Goal: Obtain resource: Download file/media

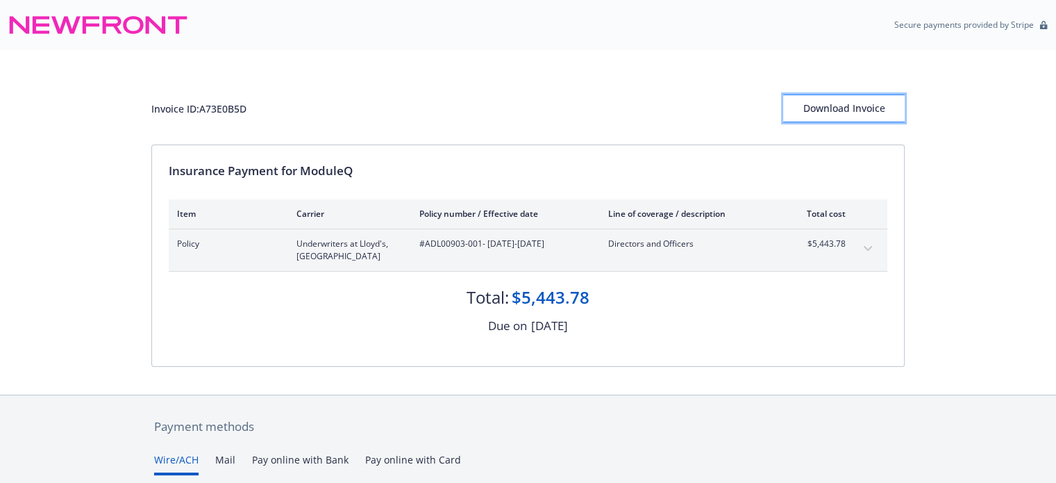
click at [851, 110] on div "Download Invoice" at bounding box center [844, 108] width 122 height 26
click at [839, 113] on div "Download Invoice" at bounding box center [844, 108] width 122 height 26
click at [819, 109] on div "Download Invoice" at bounding box center [844, 108] width 122 height 26
click at [1014, 83] on div "Invoice ID: A73E0B5D Download Invoice Insurance Payment for ModuleQ Item Carrie…" at bounding box center [528, 222] width 1056 height 344
click at [838, 110] on div "Download Invoice" at bounding box center [844, 108] width 122 height 26
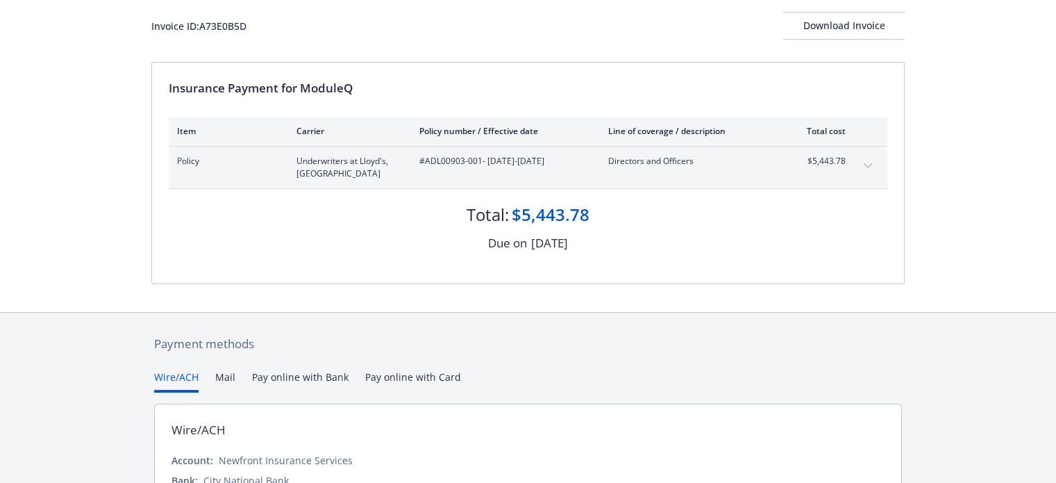
scroll to position [58, 0]
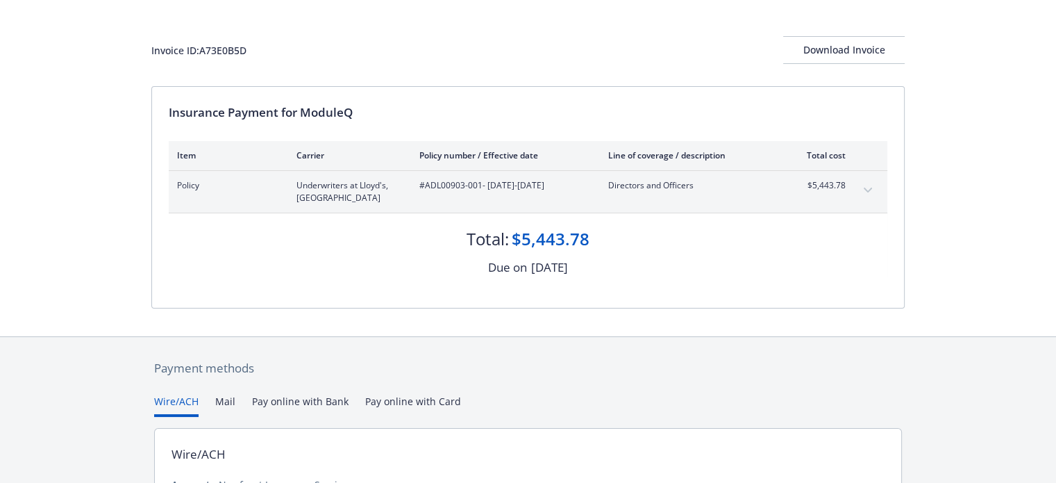
drag, startPoint x: 425, startPoint y: 185, endPoint x: 581, endPoint y: 199, distance: 156.1
click at [581, 199] on div "#ADL00903-001 - [DATE]-[DATE]" at bounding box center [503, 191] width 167 height 25
click at [422, 190] on span "#ADL00903-001 - [DATE]-[DATE]" at bounding box center [503, 185] width 167 height 13
drag, startPoint x: 420, startPoint y: 185, endPoint x: 581, endPoint y: 202, distance: 162.0
click at [581, 202] on div "#ADL00903-001 - [DATE]-[DATE]" at bounding box center [503, 191] width 167 height 25
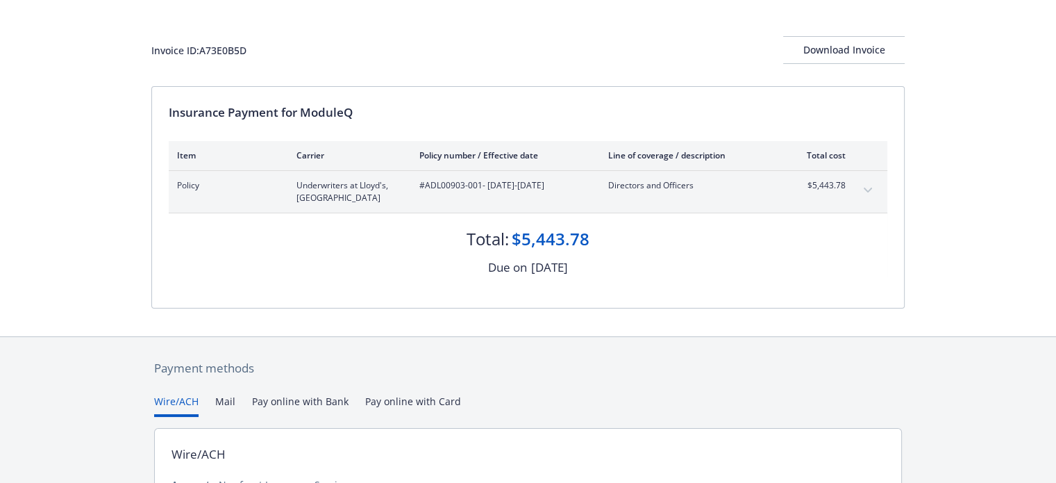
copy span "#ADL00903-001 - [DATE]-[DATE]"
drag, startPoint x: 524, startPoint y: 239, endPoint x: 588, endPoint y: 243, distance: 64.0
click at [588, 243] on div "$5,443.78" at bounding box center [551, 239] width 78 height 24
copy div "5,443.78"
